Goal: Task Accomplishment & Management: Use online tool/utility

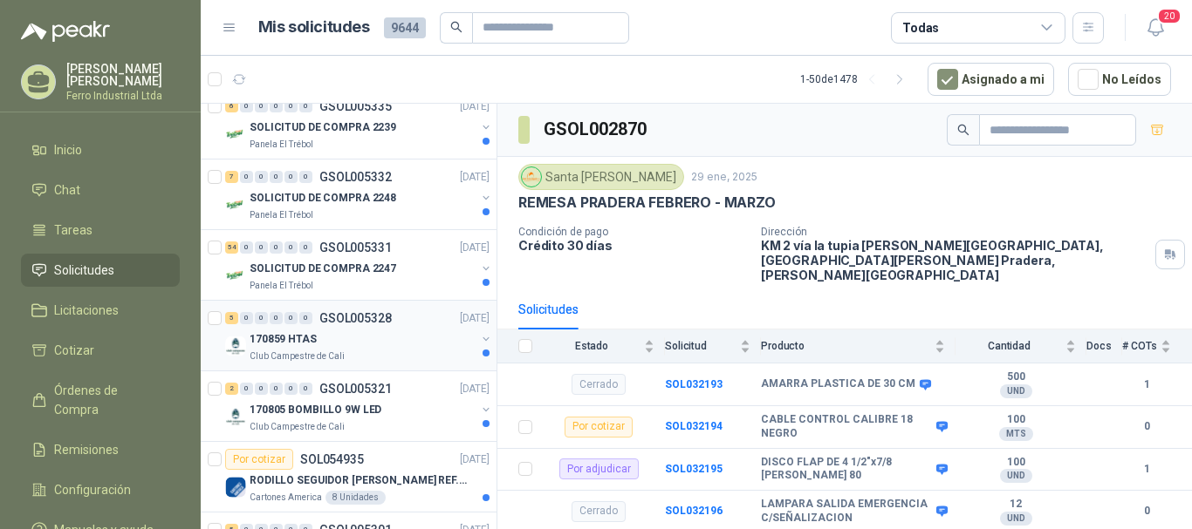
scroll to position [349, 0]
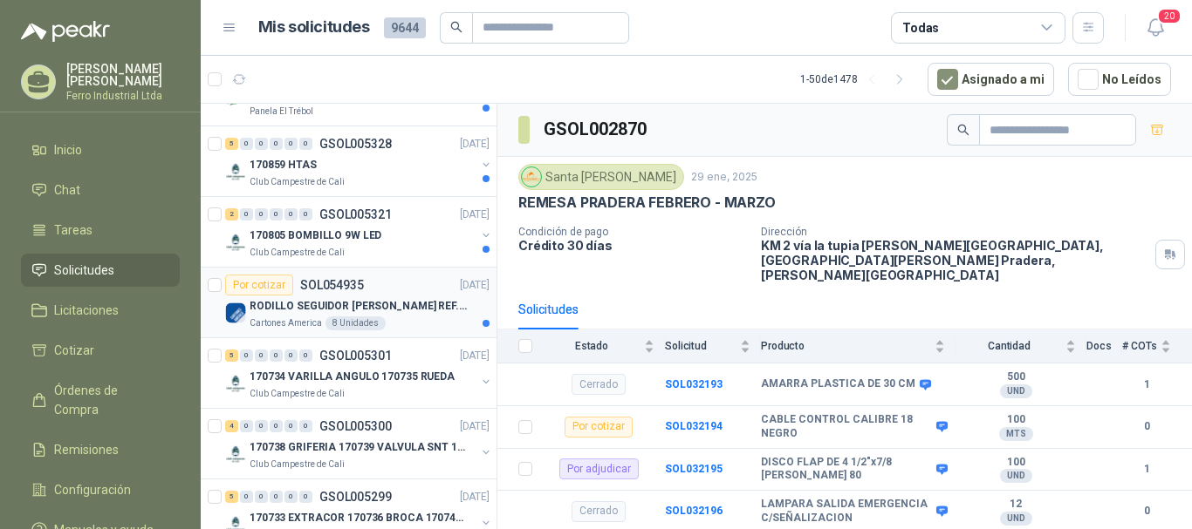
click at [370, 290] on div "Por cotizar SOL054935 [DATE]" at bounding box center [357, 285] width 264 height 21
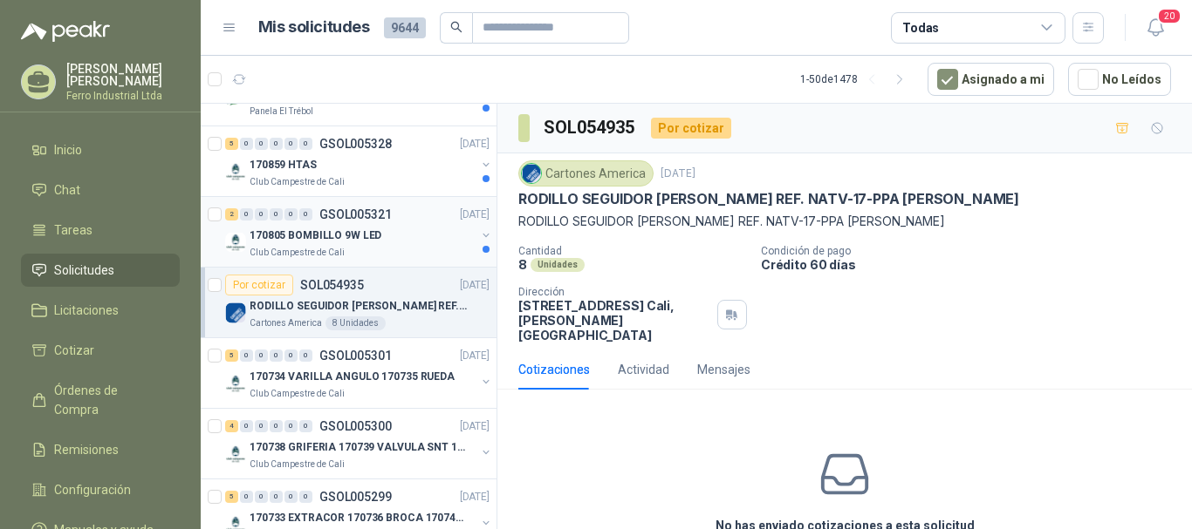
click at [374, 228] on p "170805 BOMBILLO 9W LED" at bounding box center [315, 236] width 132 height 17
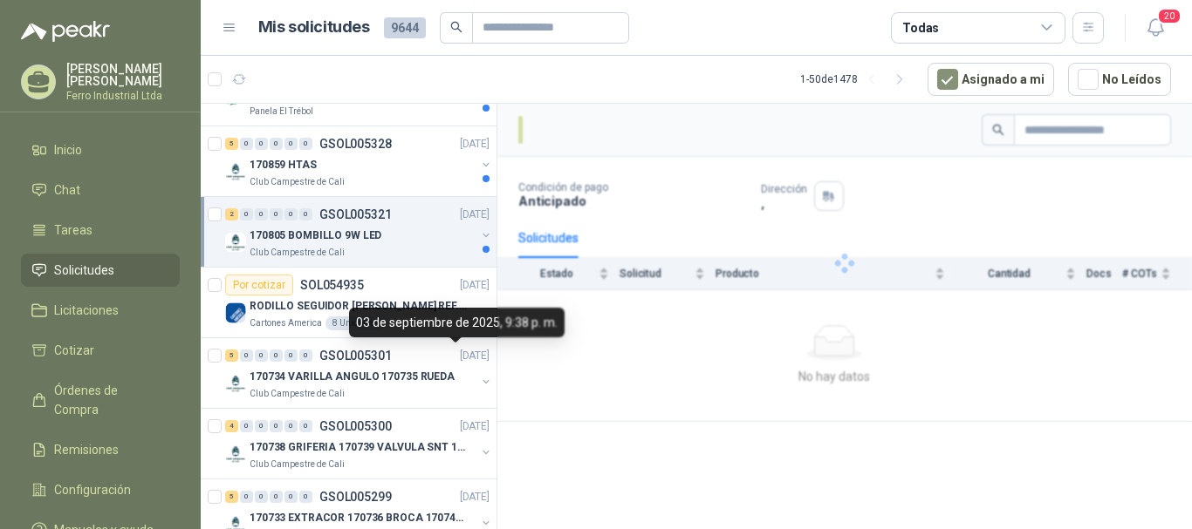
scroll to position [262, 0]
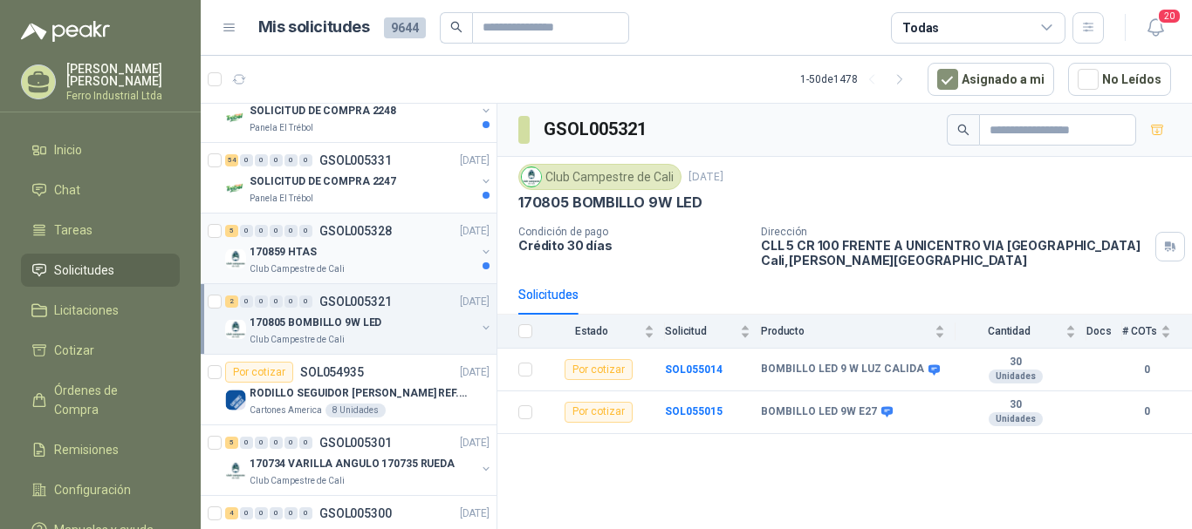
click at [411, 270] on div "Club Campestre de Cali" at bounding box center [362, 270] width 226 height 14
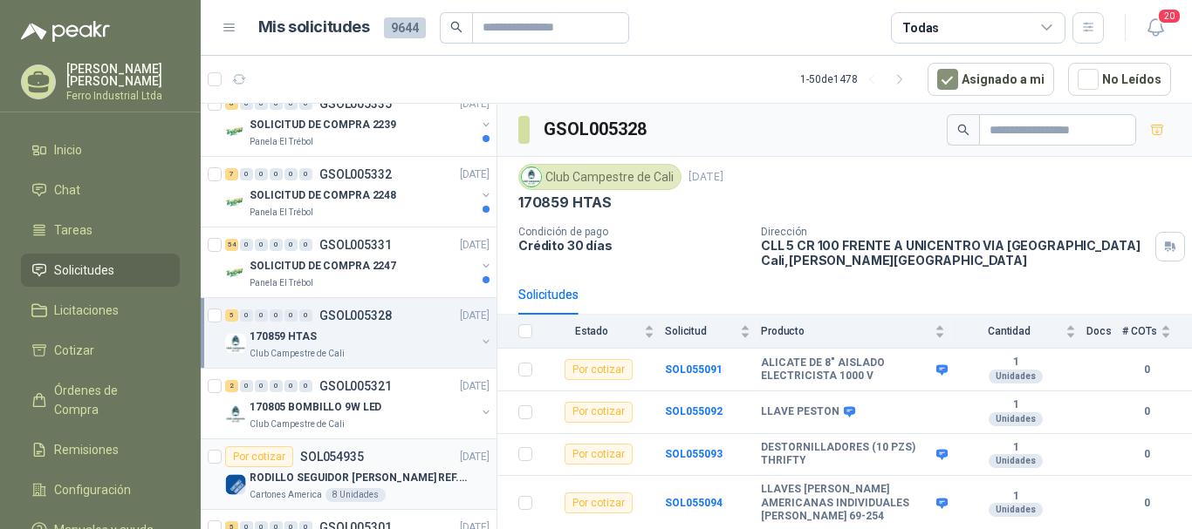
scroll to position [174, 0]
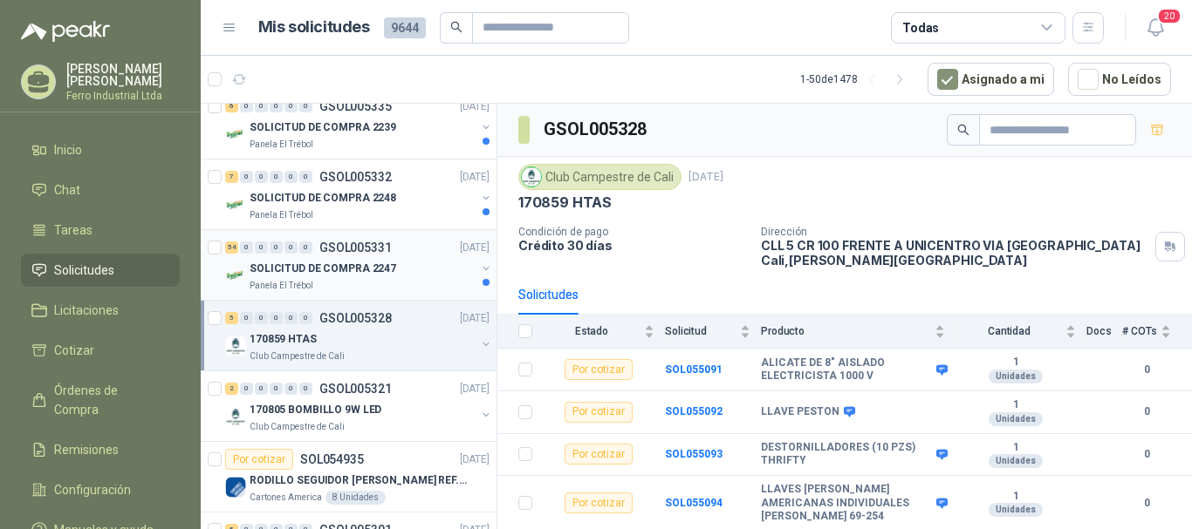
click at [386, 275] on p "SOLICITUD DE COMPRA 2247" at bounding box center [322, 269] width 147 height 17
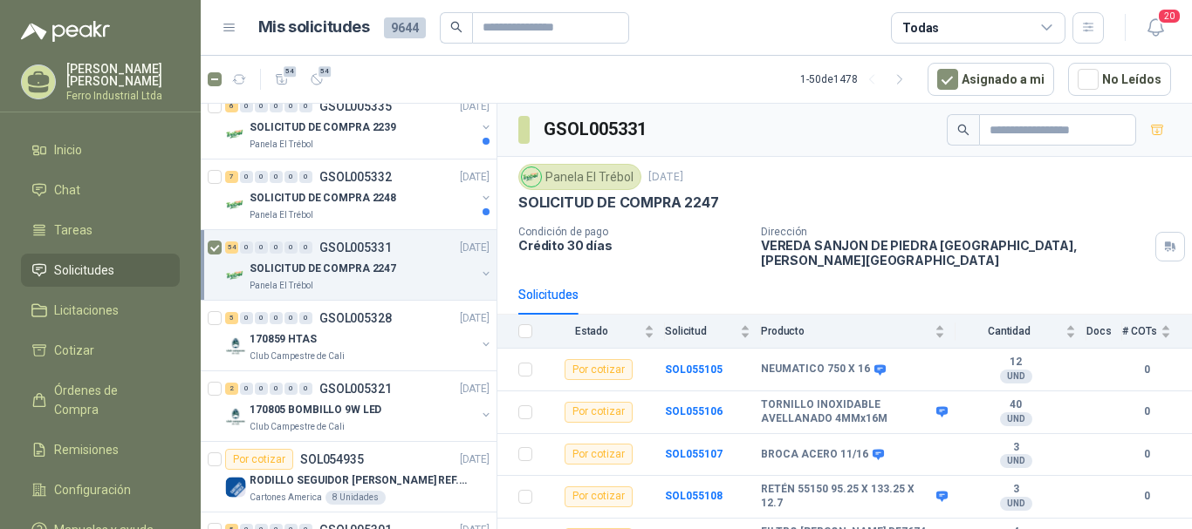
scroll to position [87, 0]
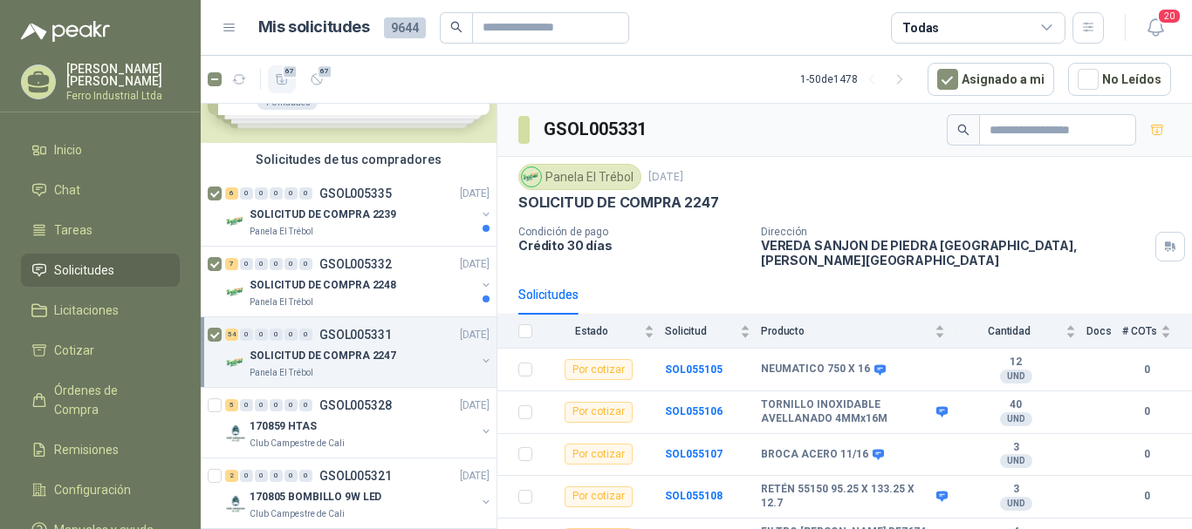
click at [282, 79] on icon "button" at bounding box center [282, 79] width 12 height 10
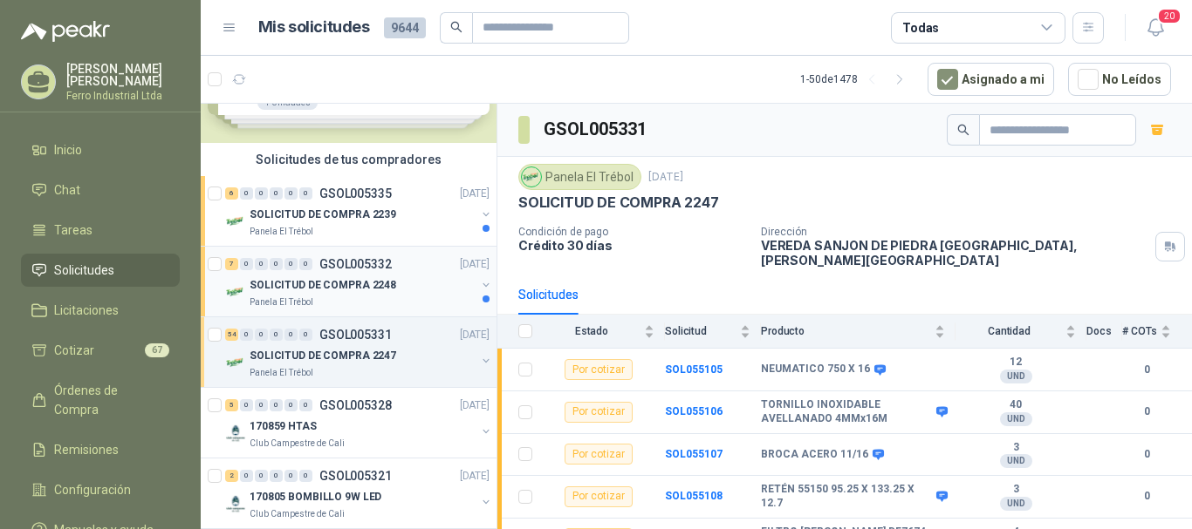
click at [416, 288] on div "SOLICITUD DE COMPRA 2248" at bounding box center [362, 285] width 226 height 21
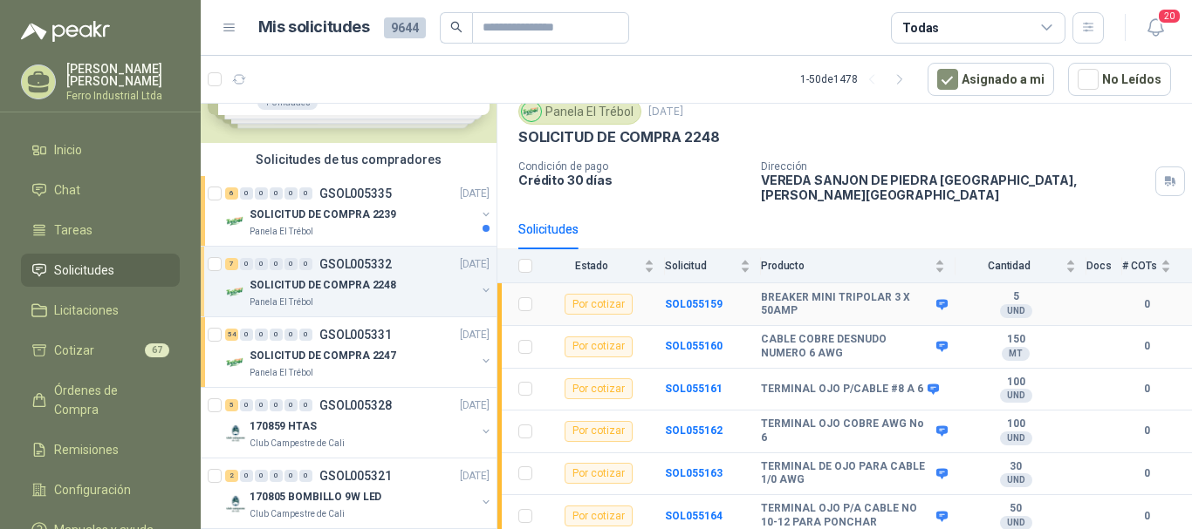
scroll to position [98, 0]
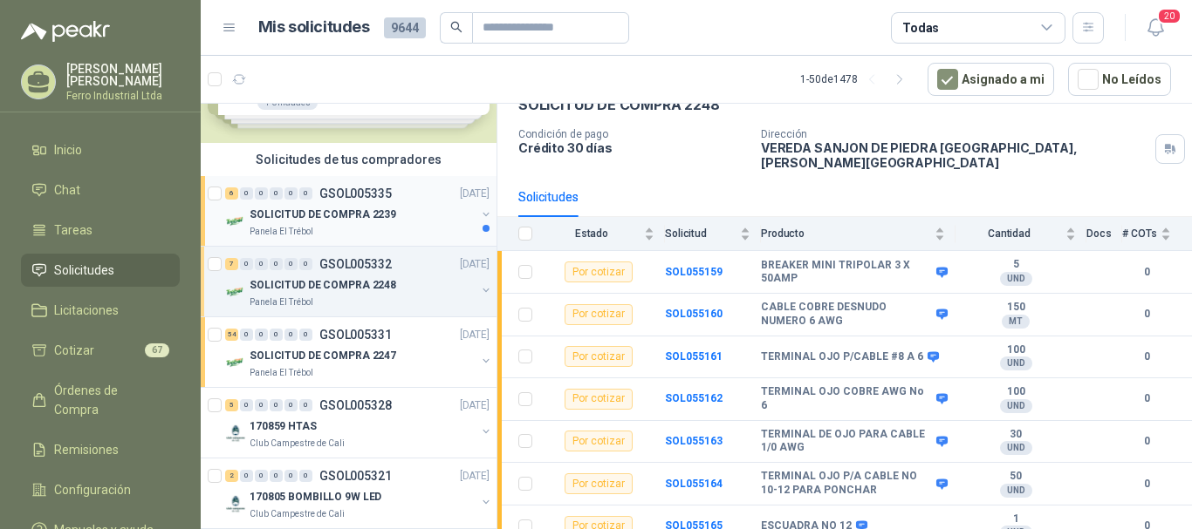
click at [405, 213] on div "SOLICITUD DE COMPRA 2239" at bounding box center [362, 214] width 226 height 21
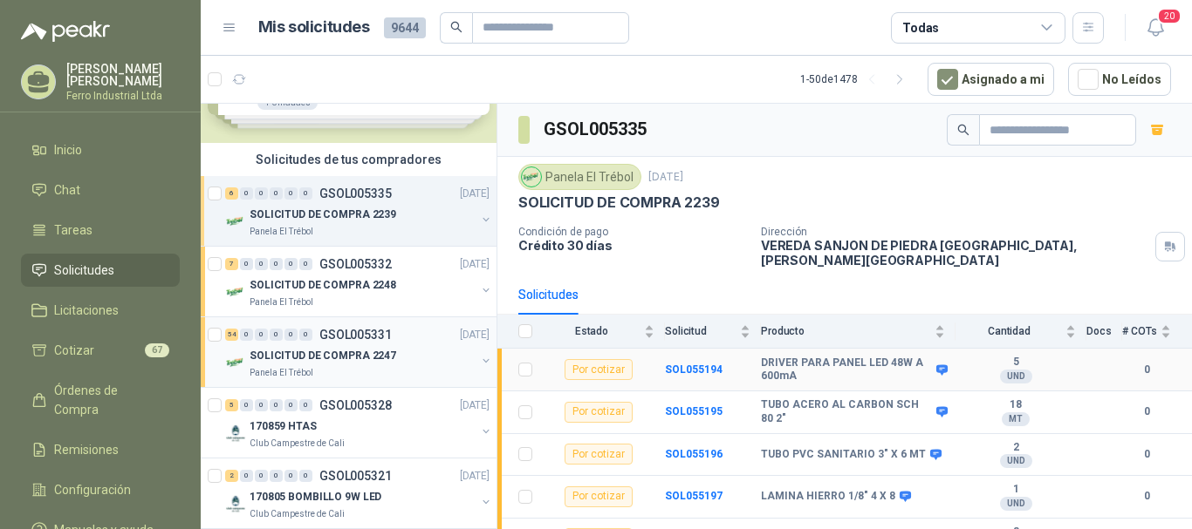
click at [524, 387] on tbody "Por cotizar SOL055194 DRIVER PARA PANEL LED 48W A 600mA 5 UND  0 Por cotizar S…" at bounding box center [844, 476] width 694 height 255
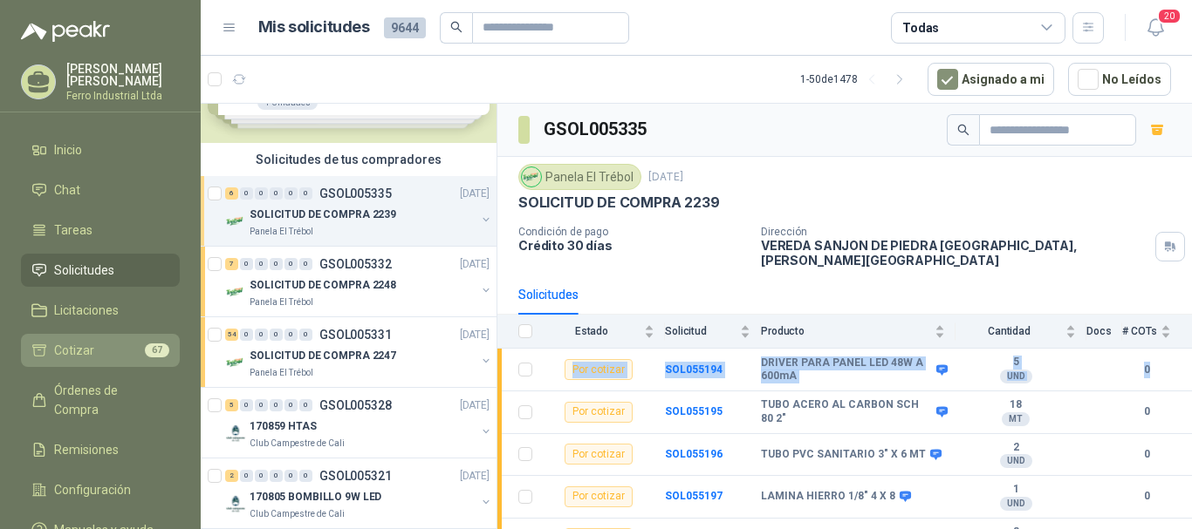
click at [63, 345] on span "Cotizar" at bounding box center [74, 350] width 40 height 19
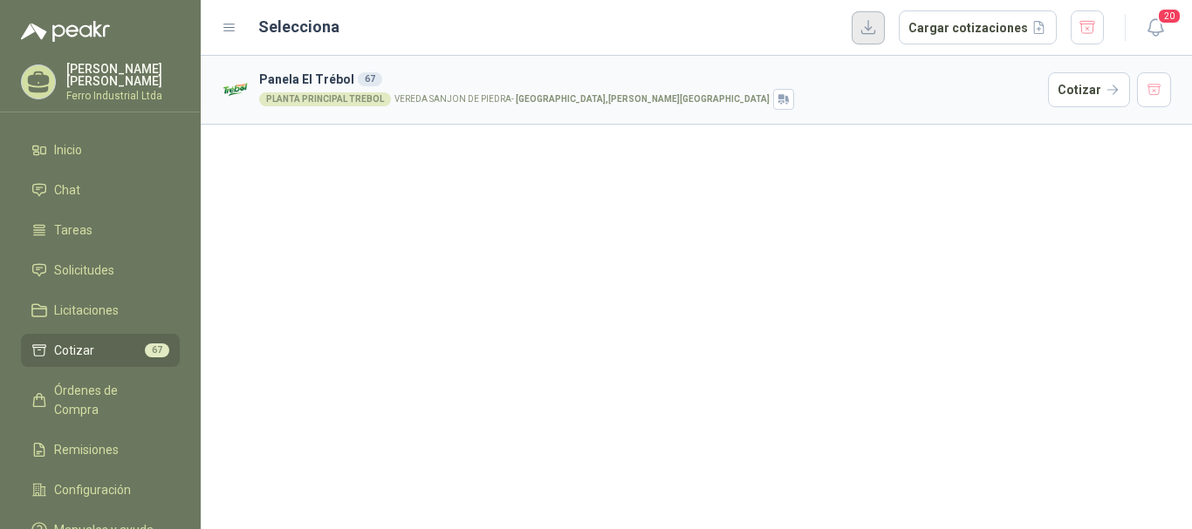
click at [884, 33] on button "button" at bounding box center [867, 27] width 33 height 33
click at [948, 33] on button "Cargar cotizaciones" at bounding box center [977, 27] width 158 height 35
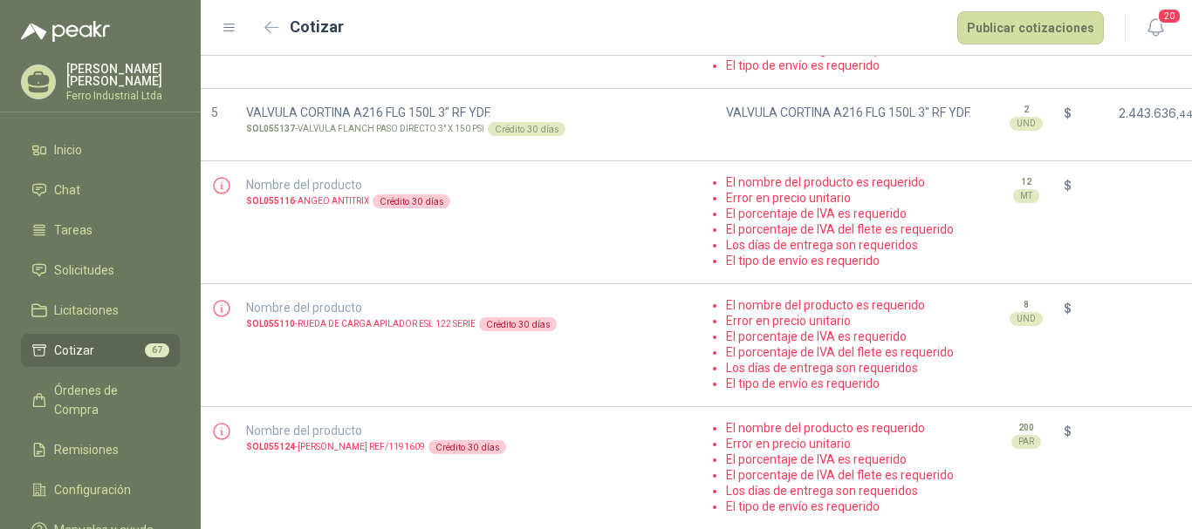
scroll to position [611, 0]
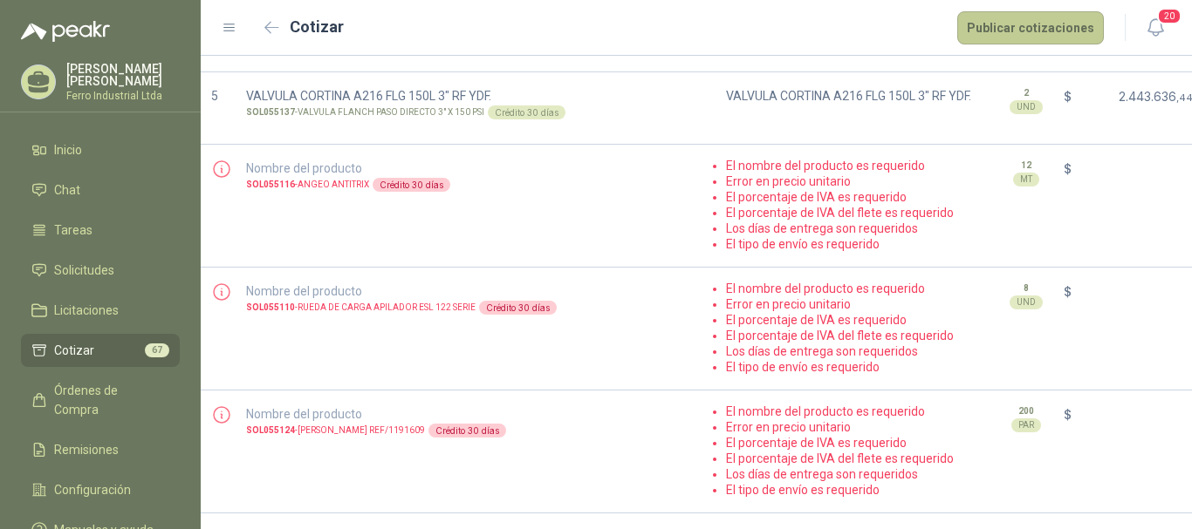
click at [1002, 25] on button "Publicar cotizaciones" at bounding box center [1030, 27] width 147 height 33
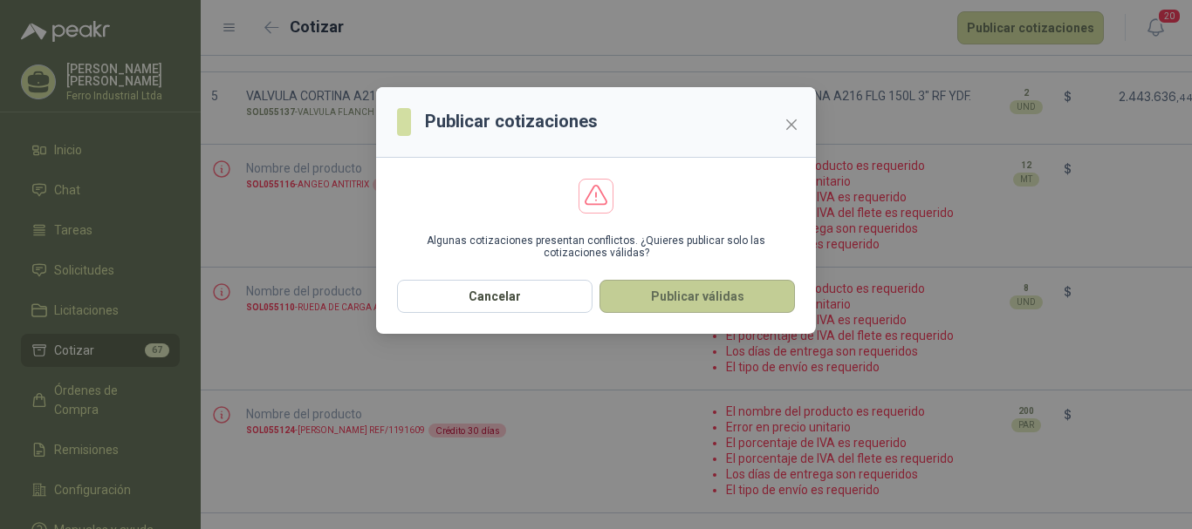
click at [672, 305] on button "Publicar válidas" at bounding box center [696, 296] width 195 height 33
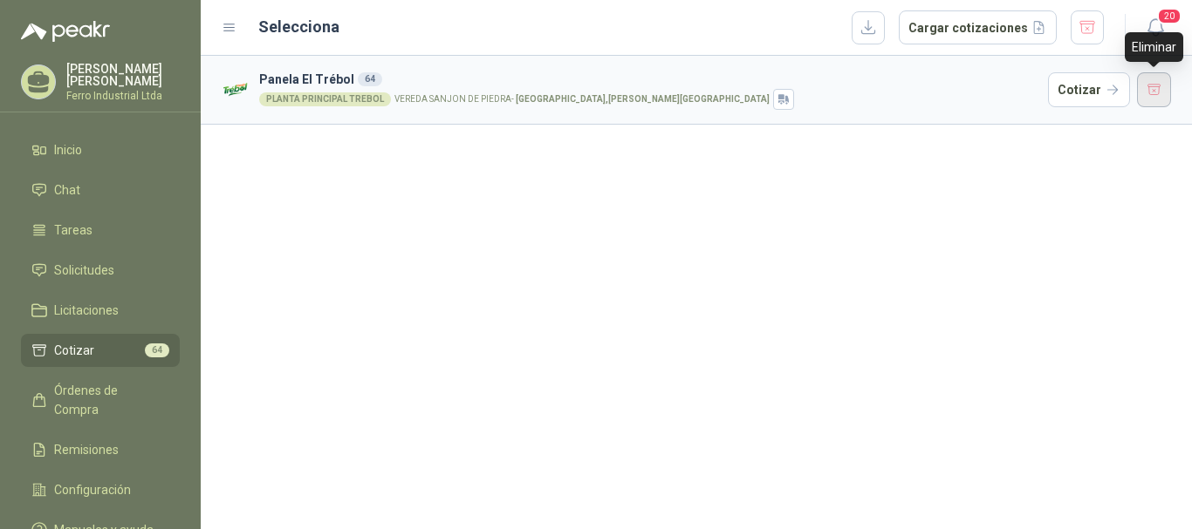
click at [1153, 94] on button "button" at bounding box center [1154, 89] width 35 height 35
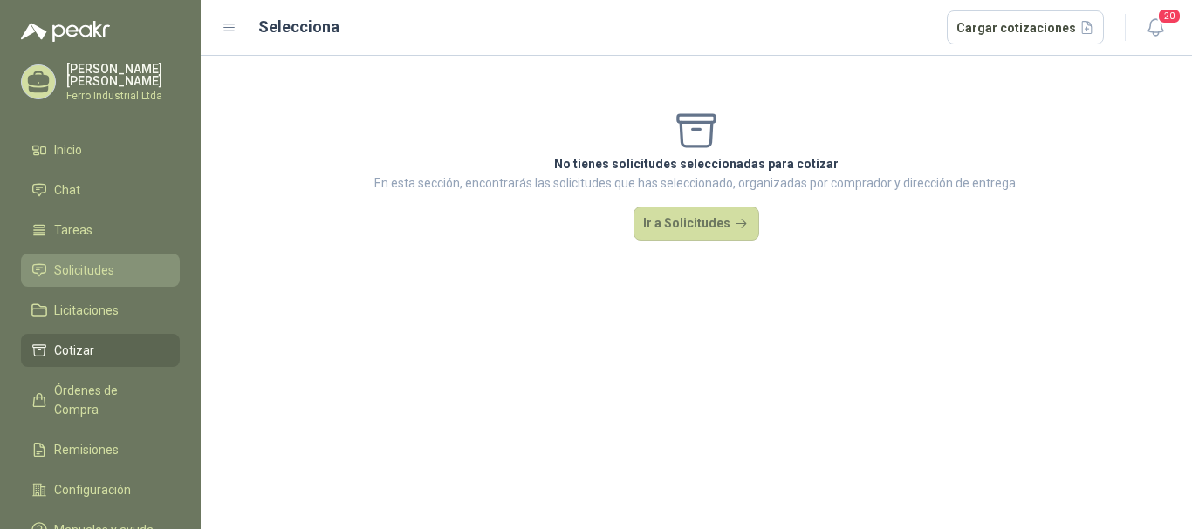
click at [72, 272] on span "Solicitudes" at bounding box center [84, 270] width 60 height 19
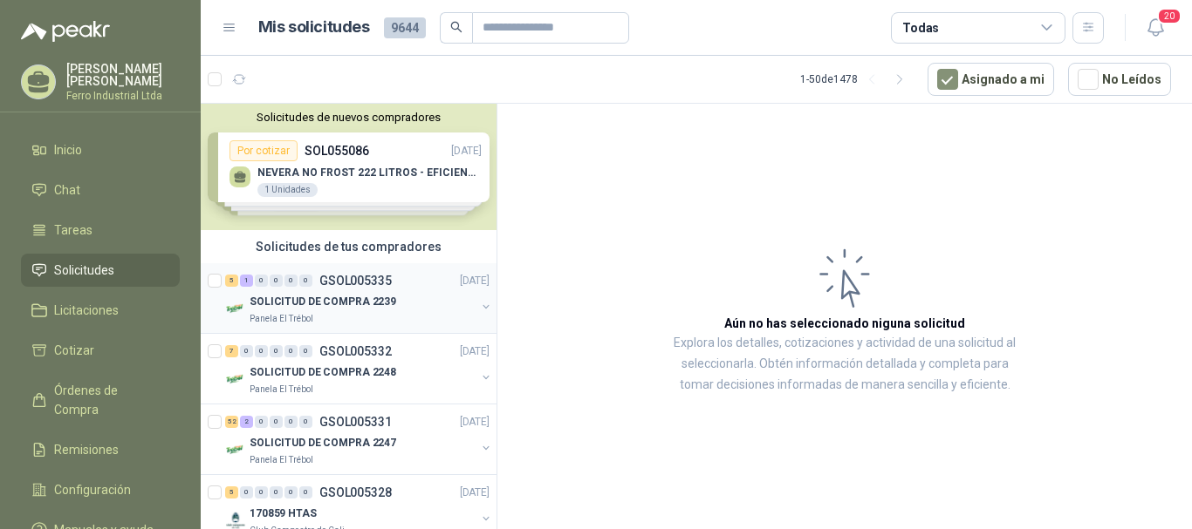
click at [411, 305] on div "SOLICITUD DE COMPRA 2239" at bounding box center [362, 301] width 226 height 21
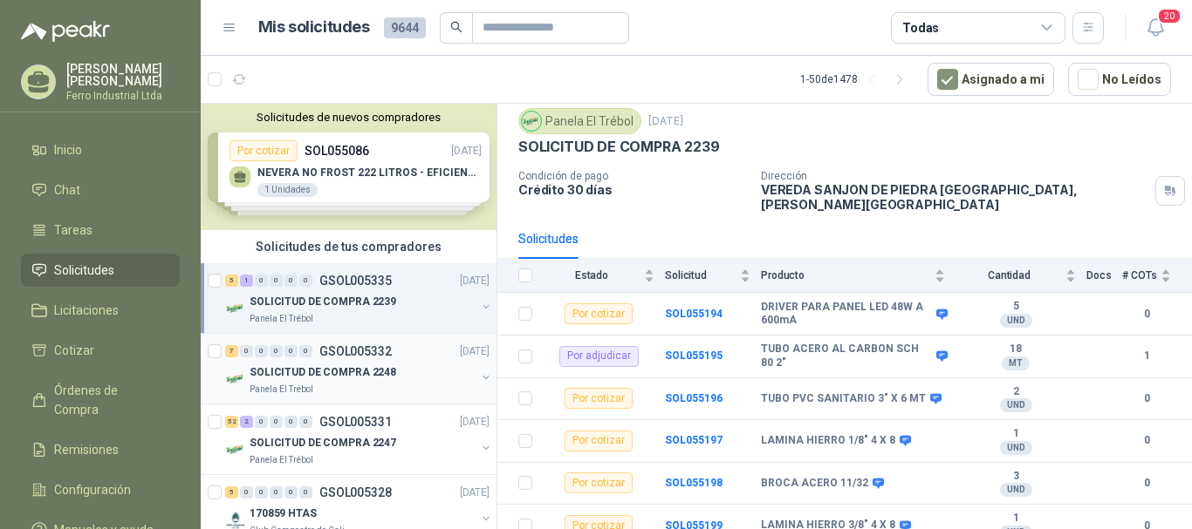
scroll to position [87, 0]
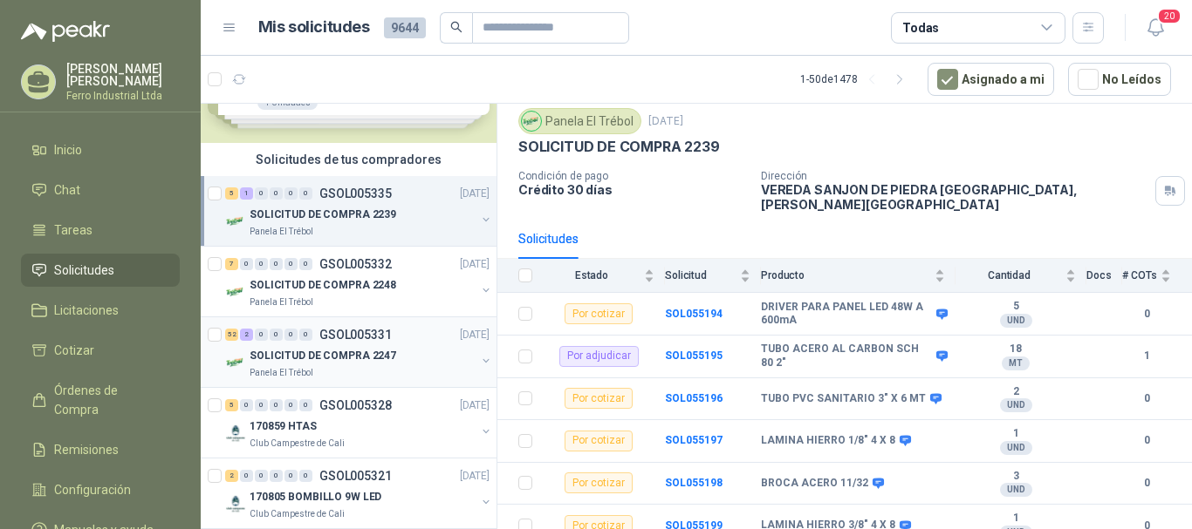
click at [339, 346] on div "SOLICITUD DE COMPRA 2247" at bounding box center [362, 355] width 226 height 21
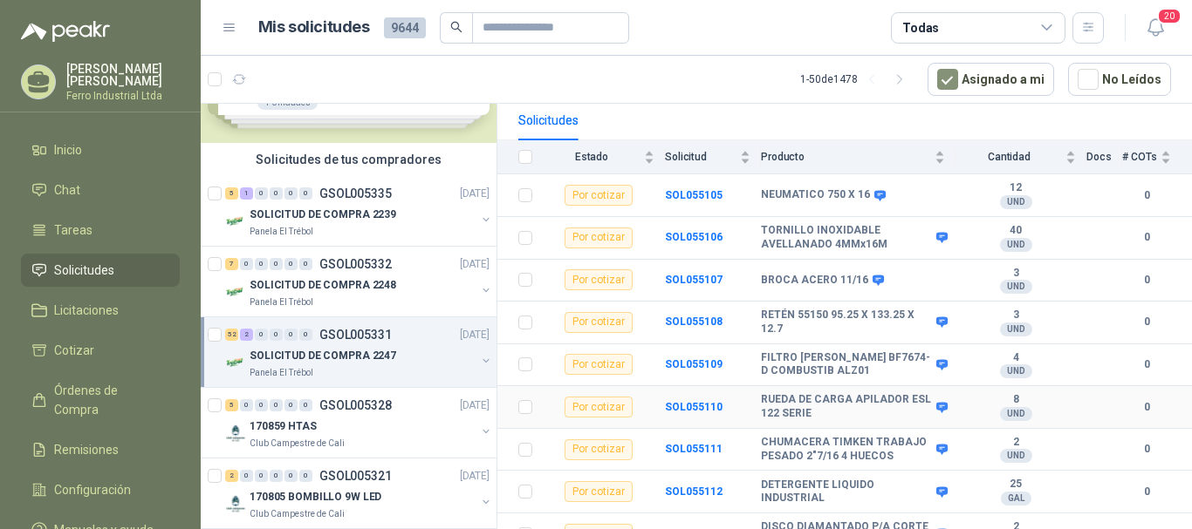
scroll to position [262, 0]
